Goal: Information Seeking & Learning: Learn about a topic

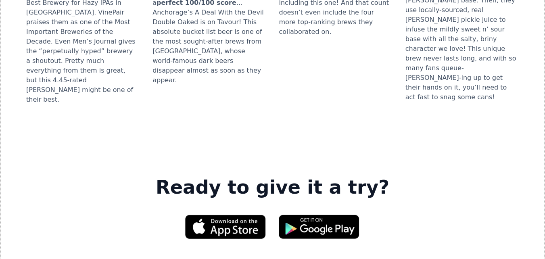
scroll to position [1131, 0]
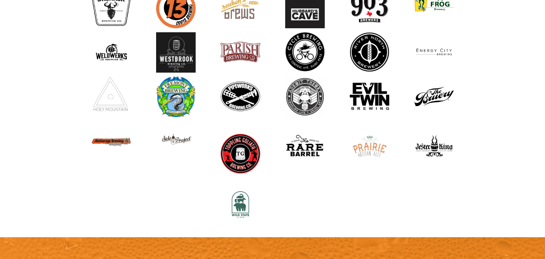
scroll to position [808, 0]
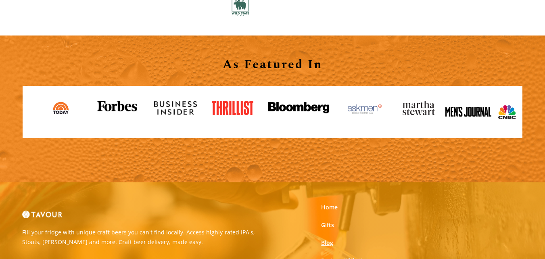
click at [323, 245] on link "Blog" at bounding box center [327, 243] width 12 height 8
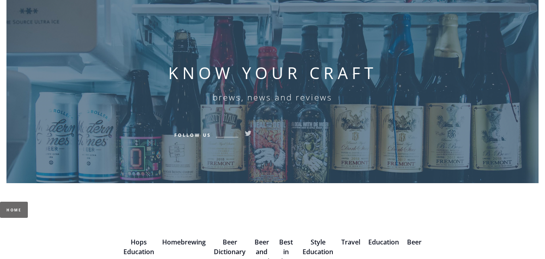
scroll to position [121, 0]
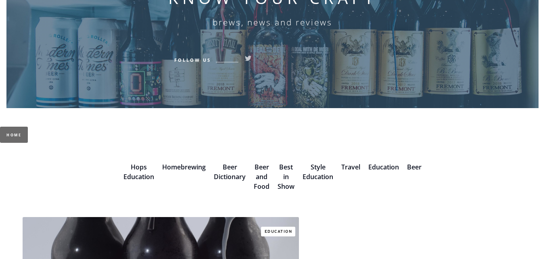
click at [130, 169] on div "Hops Education" at bounding box center [139, 176] width 39 height 29
click at [394, 170] on link "Education" at bounding box center [384, 167] width 31 height 9
